Goal: Transaction & Acquisition: Purchase product/service

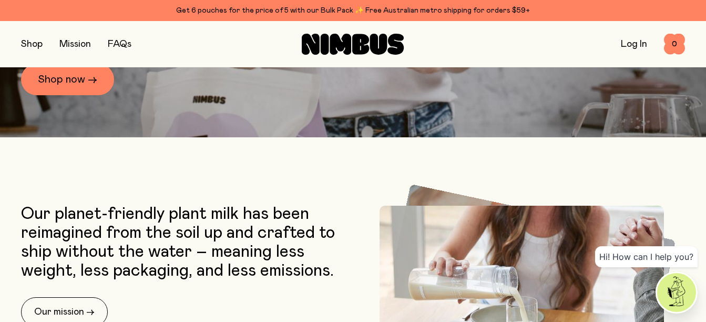
scroll to position [291, 0]
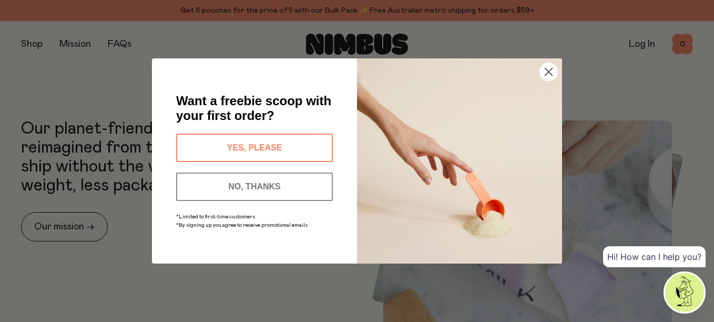
click at [549, 69] on circle "Close dialog" at bounding box center [548, 71] width 17 height 17
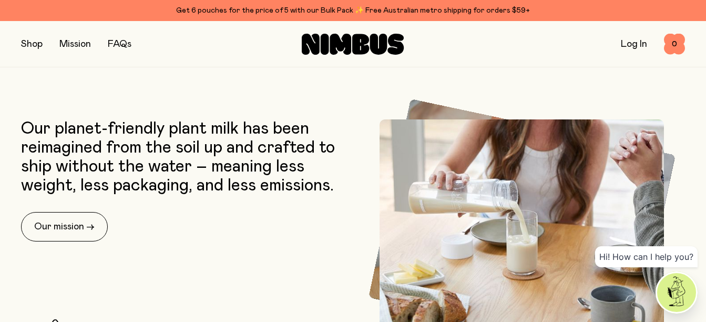
click at [38, 47] on button "button" at bounding box center [32, 44] width 22 height 15
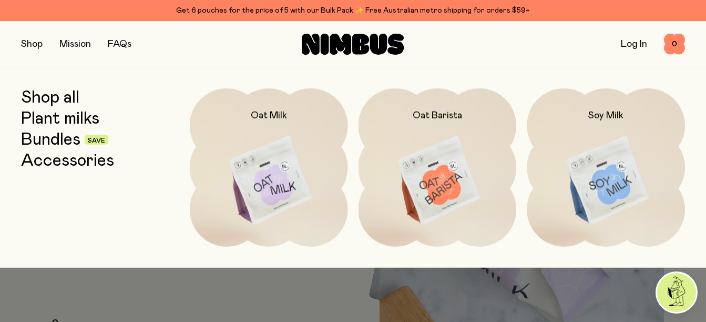
click at [439, 173] on img at bounding box center [438, 181] width 158 height 186
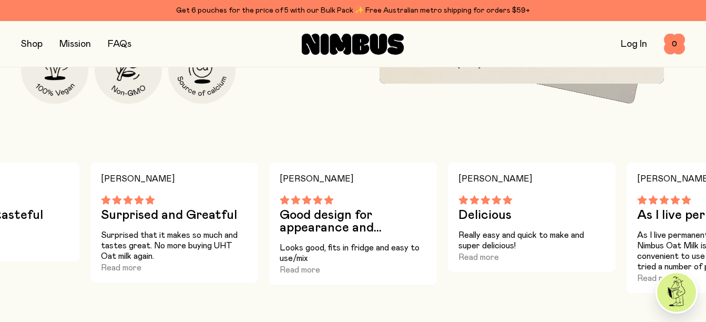
scroll to position [631, 0]
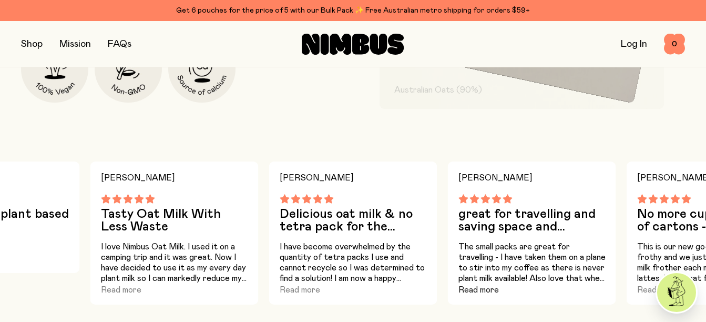
click at [469, 295] on button "Read more" at bounding box center [479, 290] width 41 height 13
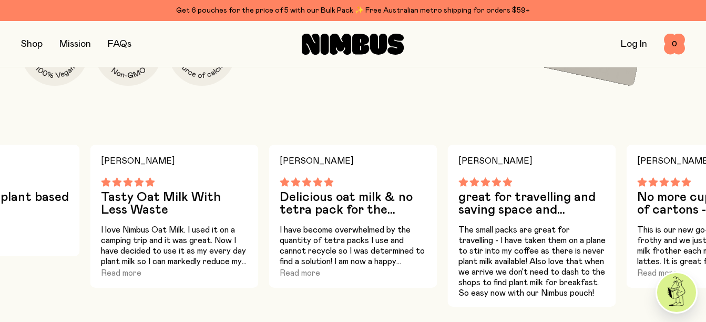
scroll to position [652, 0]
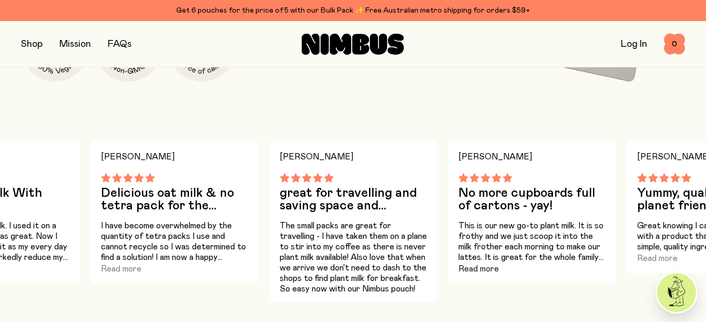
click at [471, 275] on button "Read more" at bounding box center [479, 268] width 41 height 13
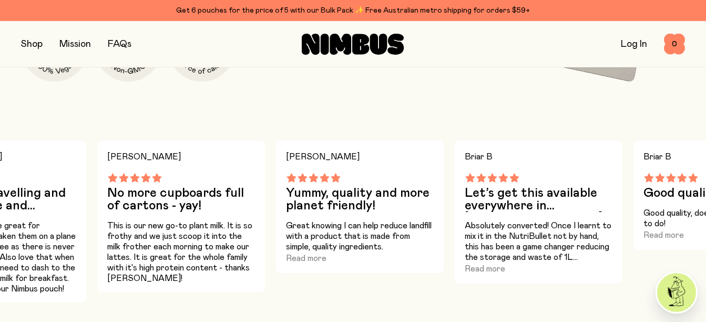
click at [179, 285] on div "[PERSON_NAME] No more cupboards full of cartons - yay! This is our new go-to pl…" at bounding box center [181, 215] width 168 height 151
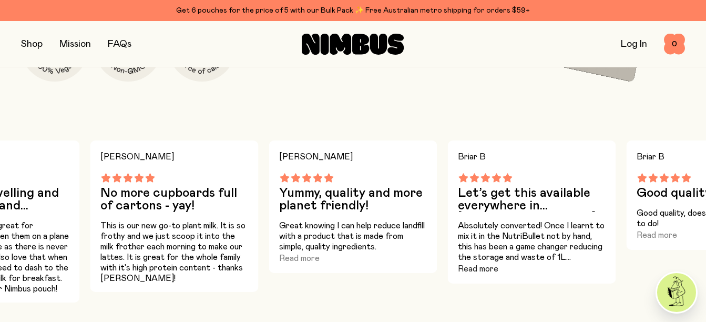
click at [468, 273] on button "Read more" at bounding box center [478, 268] width 41 height 13
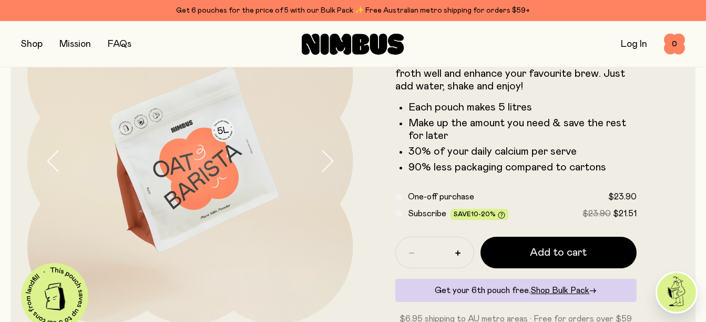
scroll to position [100, 0]
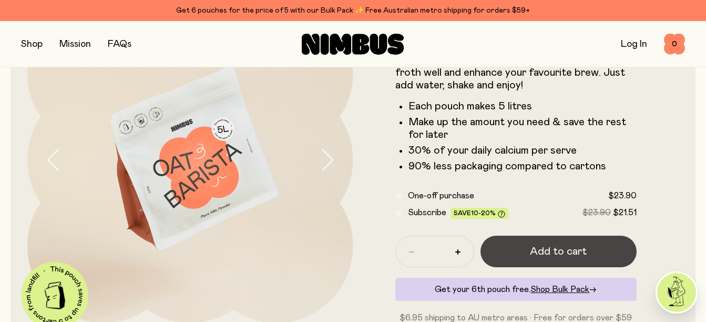
click at [593, 251] on button "Add to cart" at bounding box center [559, 252] width 157 height 32
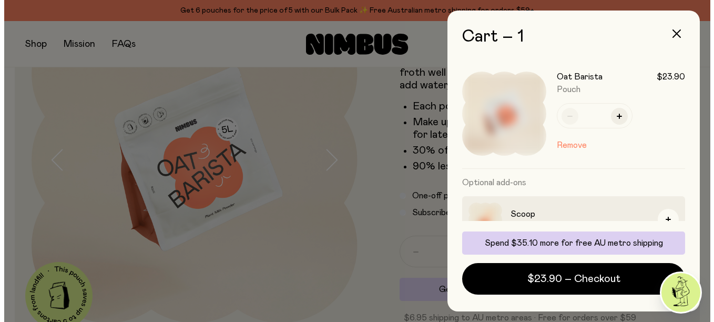
scroll to position [0, 0]
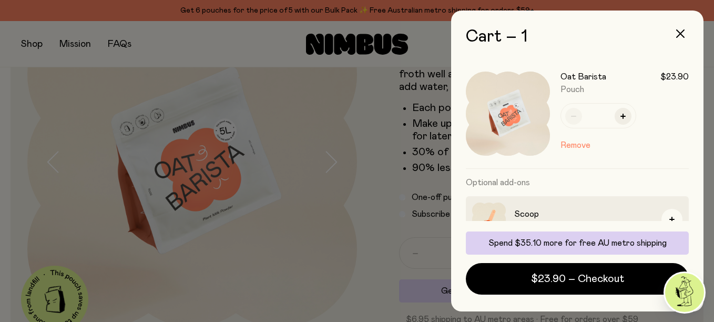
click at [310, 114] on div at bounding box center [357, 161] width 714 height 322
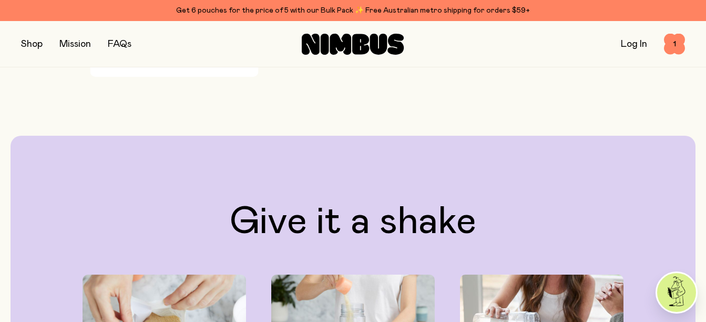
scroll to position [902, 0]
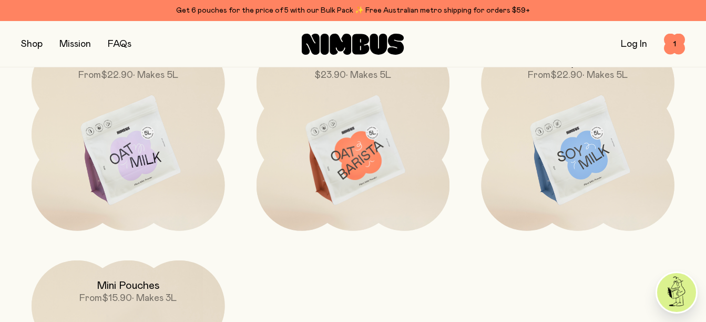
scroll to position [837, 0]
click at [134, 143] on img at bounding box center [129, 150] width 194 height 227
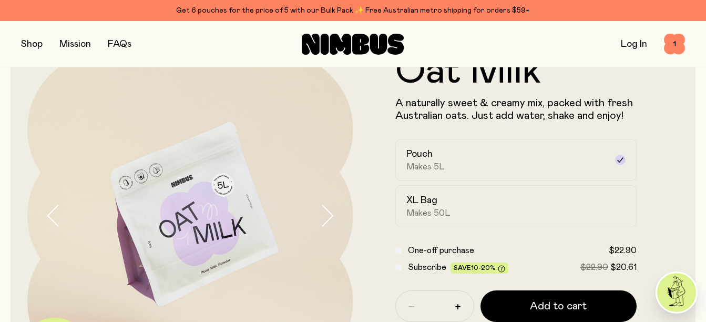
scroll to position [51, 0]
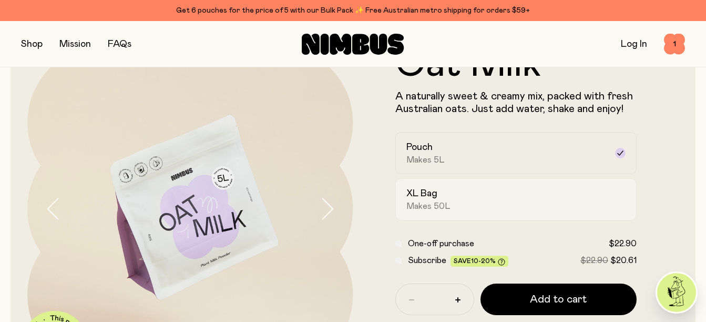
click at [582, 201] on div "XL Bag Makes 50L" at bounding box center [507, 199] width 201 height 24
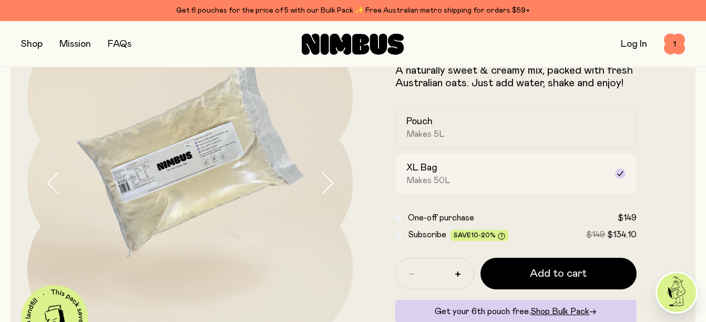
scroll to position [71, 0]
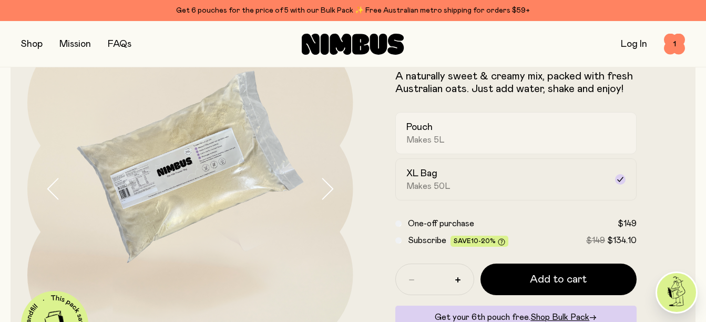
click at [608, 138] on label "Pouch Makes 5L" at bounding box center [517, 133] width 242 height 42
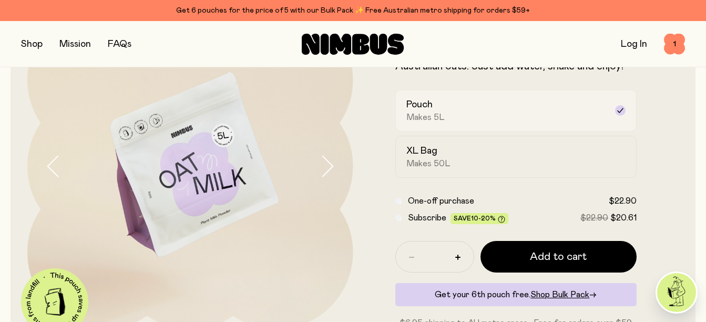
scroll to position [98, 0]
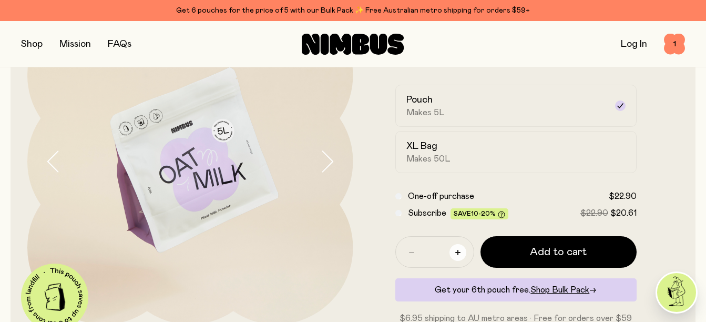
click at [458, 248] on button "button" at bounding box center [458, 252] width 17 height 17
click at [457, 253] on icon "button" at bounding box center [458, 252] width 5 height 5
type input "*"
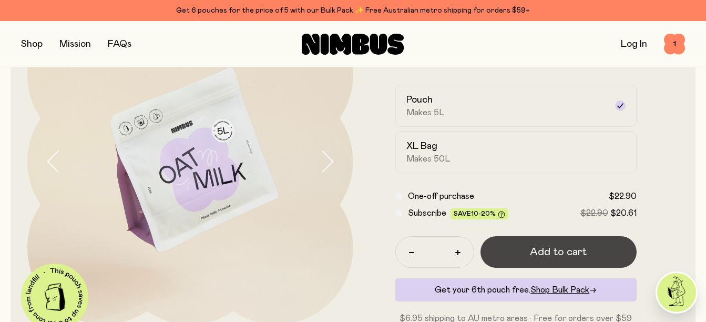
click at [583, 251] on span "Add to cart" at bounding box center [558, 252] width 57 height 15
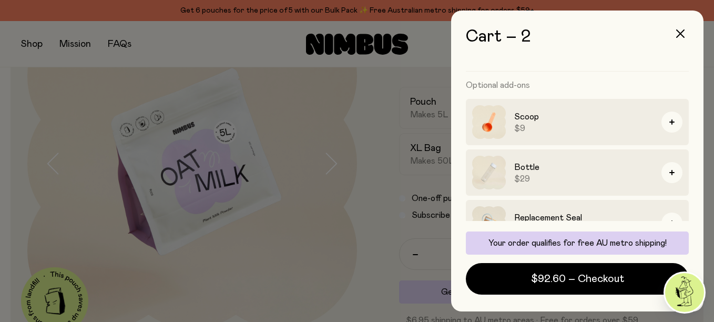
scroll to position [243, 0]
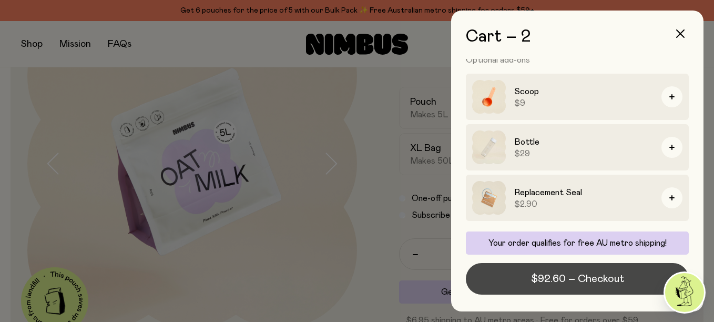
click at [605, 280] on span "$92.60 – Checkout" at bounding box center [577, 278] width 93 height 15
